Goal: Use online tool/utility: Utilize a website feature to perform a specific function

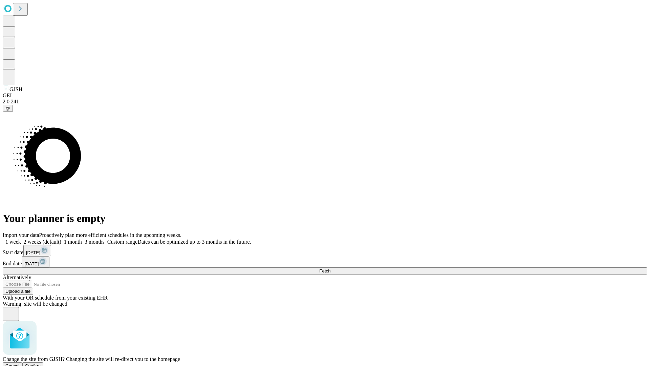
click at [41, 363] on span "Confirm" at bounding box center [33, 365] width 16 height 5
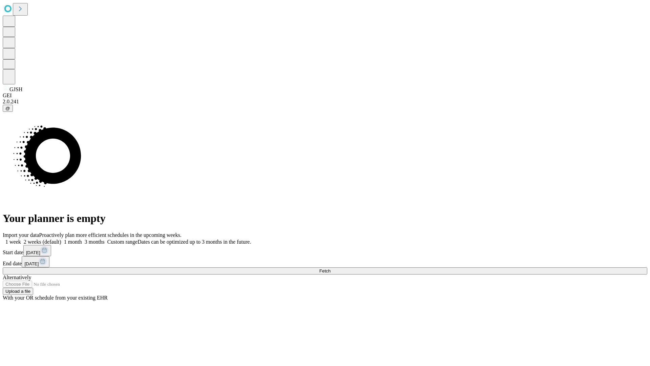
click at [61, 239] on label "2 weeks (default)" at bounding box center [41, 242] width 40 height 6
click at [331, 268] on span "Fetch" at bounding box center [324, 270] width 11 height 5
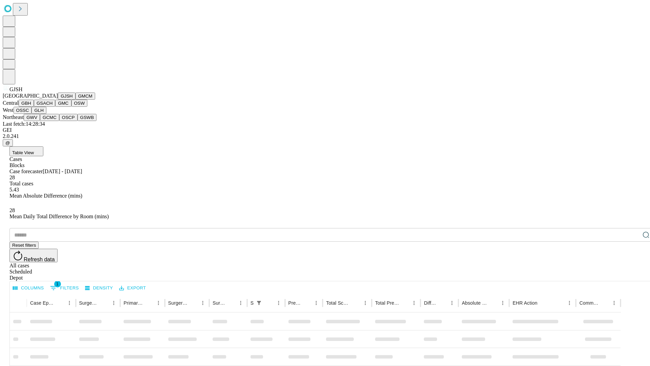
click at [76, 100] on button "GMCM" at bounding box center [86, 95] width 20 height 7
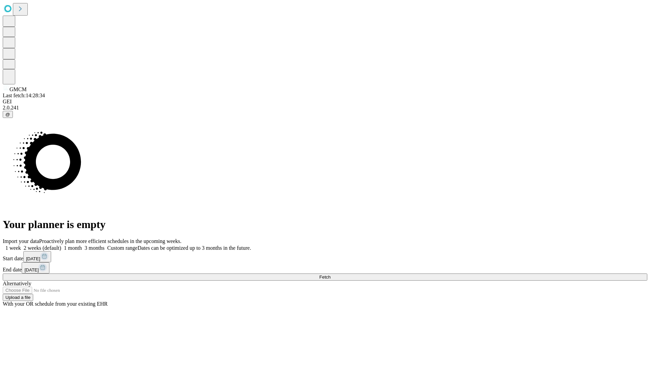
click at [61, 245] on label "2 weeks (default)" at bounding box center [41, 248] width 40 height 6
click at [331, 274] on span "Fetch" at bounding box center [324, 276] width 11 height 5
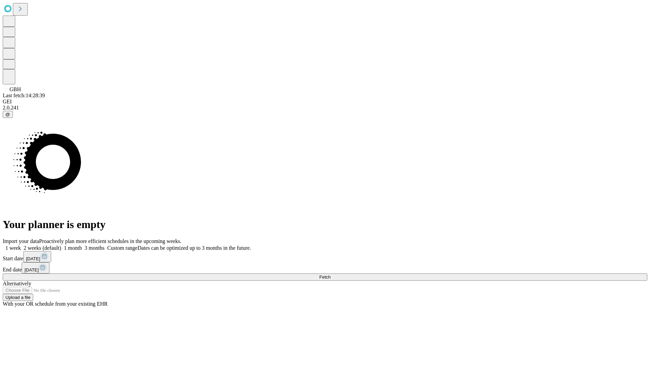
click at [61, 245] on label "2 weeks (default)" at bounding box center [41, 248] width 40 height 6
click at [331, 274] on span "Fetch" at bounding box center [324, 276] width 11 height 5
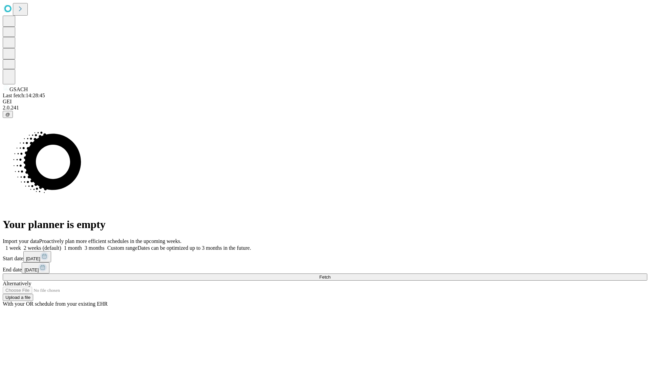
click at [61, 245] on label "2 weeks (default)" at bounding box center [41, 248] width 40 height 6
click at [331, 274] on span "Fetch" at bounding box center [324, 276] width 11 height 5
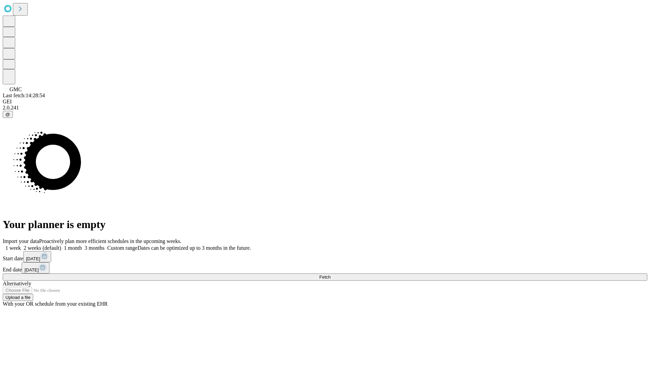
click at [61, 245] on label "2 weeks (default)" at bounding box center [41, 248] width 40 height 6
click at [331, 274] on span "Fetch" at bounding box center [324, 276] width 11 height 5
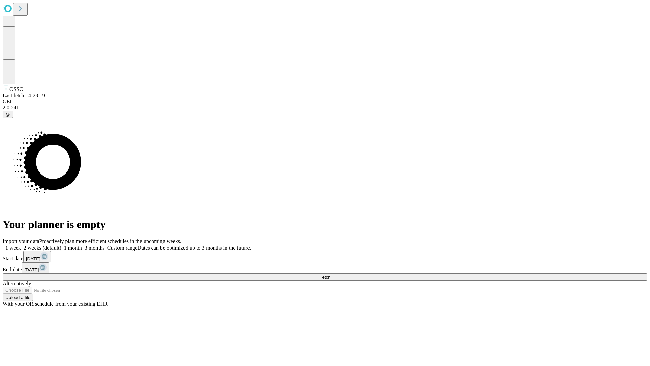
click at [331, 274] on span "Fetch" at bounding box center [324, 276] width 11 height 5
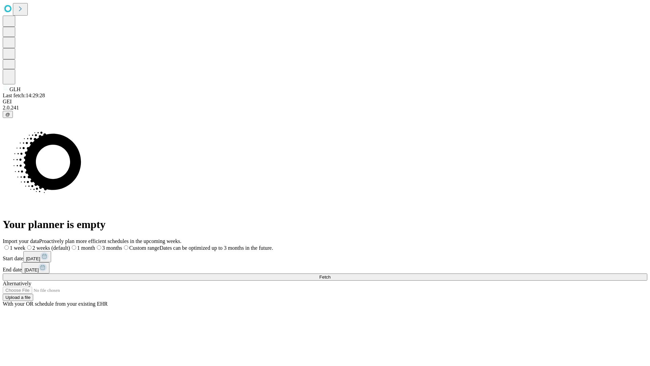
click at [331, 274] on span "Fetch" at bounding box center [324, 276] width 11 height 5
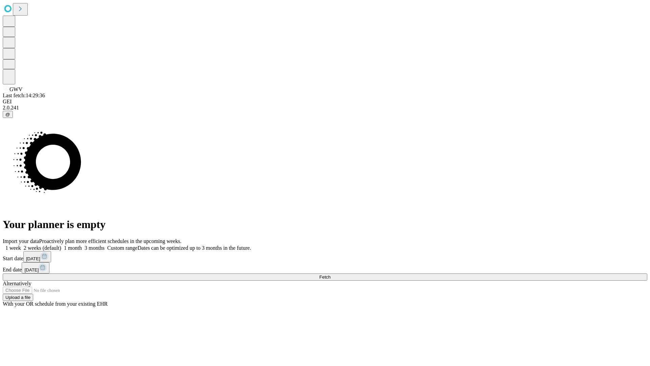
click at [61, 245] on label "2 weeks (default)" at bounding box center [41, 248] width 40 height 6
click at [331, 274] on span "Fetch" at bounding box center [324, 276] width 11 height 5
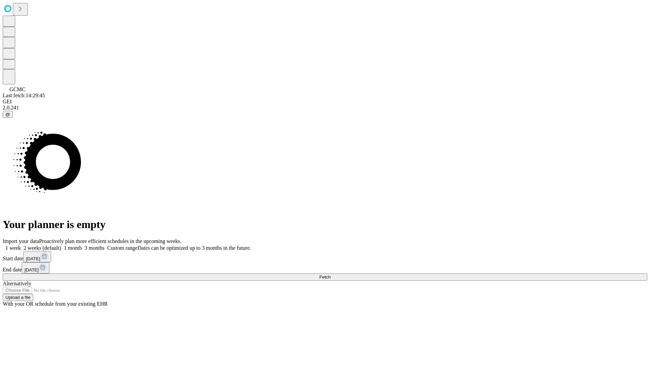
click at [61, 245] on label "2 weeks (default)" at bounding box center [41, 248] width 40 height 6
click at [331, 274] on span "Fetch" at bounding box center [324, 276] width 11 height 5
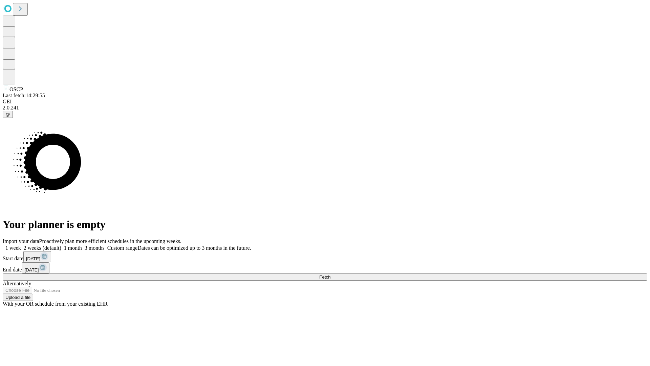
click at [61, 245] on label "2 weeks (default)" at bounding box center [41, 248] width 40 height 6
click at [331, 274] on span "Fetch" at bounding box center [324, 276] width 11 height 5
